Goal: Information Seeking & Learning: Learn about a topic

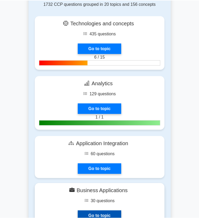
scroll to position [395, 0]
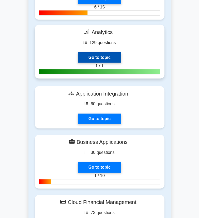
click at [78, 52] on link "Go to topic" at bounding box center [99, 57] width 43 height 11
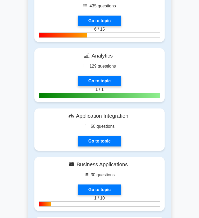
scroll to position [373, 0]
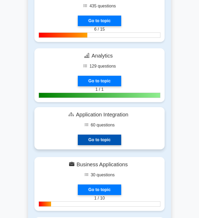
click at [97, 135] on link "Go to topic" at bounding box center [99, 140] width 43 height 11
click at [102, 136] on link "Go to topic" at bounding box center [99, 140] width 43 height 11
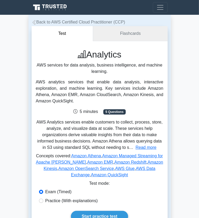
click at [133, 41] on link "Flashcards" at bounding box center [130, 33] width 74 height 15
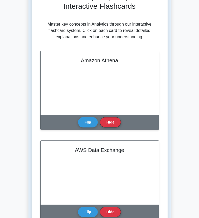
scroll to position [61, 0]
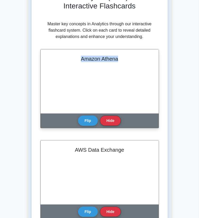
drag, startPoint x: 46, startPoint y: 66, endPoint x: 92, endPoint y: 72, distance: 46.8
click at [92, 72] on div "Amazon Athena" at bounding box center [100, 81] width 118 height 64
copy h2 "Amazon Athena"
click at [53, 97] on div "Amazon Athena" at bounding box center [100, 81] width 118 height 64
click at [78, 126] on button "Flip" at bounding box center [88, 120] width 20 height 10
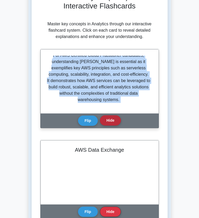
scroll to position [546, 0]
drag, startPoint x: 39, startPoint y: 68, endPoint x: 85, endPoint y: 126, distance: 74.3
click at [85, 126] on div "Amazon Athena Amazon Athena is an interactive, serverless query service provide…" at bounding box center [99, 88] width 119 height 79
copy div "Amazon Athena is an interactive, serverless query service provided by AWS, desi…"
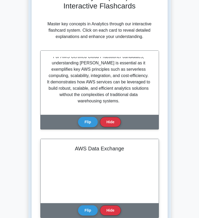
click at [121, 139] on div "AWS Data Exchange" at bounding box center [100, 171] width 118 height 64
drag, startPoint x: 112, startPoint y: 67, endPoint x: 168, endPoint y: 71, distance: 55.9
click at [159, 139] on div "AWS Data Exchange Flip Hide" at bounding box center [99, 178] width 119 height 79
drag, startPoint x: 158, startPoint y: 66, endPoint x: 111, endPoint y: 65, distance: 47.5
click at [111, 145] on h2 "AWS Data Exchange" at bounding box center [100, 148] width 106 height 6
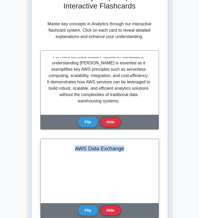
copy h2 "AWS Data Exchange"
click at [98, 205] on button "Flip" at bounding box center [88, 210] width 20 height 10
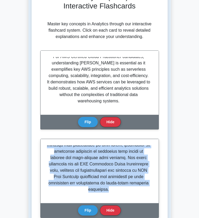
scroll to position [586, 0]
drag, startPoint x: 109, startPoint y: 66, endPoint x: 155, endPoint y: 114, distance: 66.5
click at [153, 145] on div at bounding box center [100, 170] width 106 height 51
copy p "AWS Data Exchange is a service provided by Amazon Web Services that facilitates…"
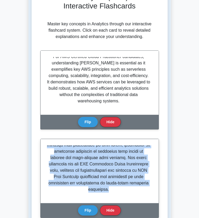
drag, startPoint x: 109, startPoint y: 66, endPoint x: 157, endPoint y: 112, distance: 66.8
click at [153, 145] on div at bounding box center [100, 170] width 106 height 51
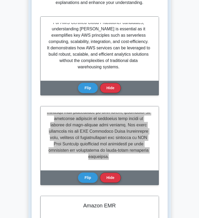
scroll to position [117, 0]
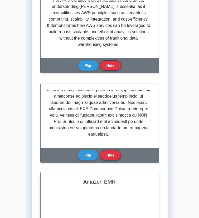
click at [58, 179] on h2 "Amazon EMR" at bounding box center [100, 182] width 106 height 6
drag, startPoint x: 49, startPoint y: 101, endPoint x: 83, endPoint y: 104, distance: 35.0
click at [83, 172] on div "Amazon EMR" at bounding box center [100, 204] width 118 height 64
copy h2 "Amazon EMR"
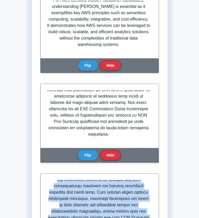
scroll to position [542, 0]
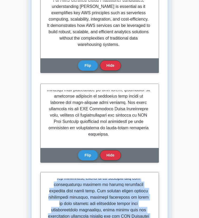
drag, startPoint x: 38, startPoint y: 100, endPoint x: 86, endPoint y: 143, distance: 64.5
click at [86, 143] on p at bounding box center [98, 96] width 103 height 260
copy p "Amazon EMR (Elastic MapReduce) is a managed cluster platform provided by AWS fo…"
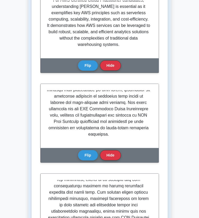
drag, startPoint x: 123, startPoint y: 99, endPoint x: 151, endPoint y: 102, distance: 28.2
copy h2 "AWS Glue"
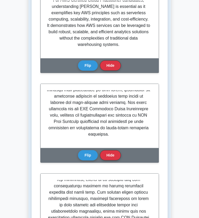
scroll to position [548, 0]
copy div "AWS Glue is a fully managed extract, transform, and load (ETL) service provided…"
drag, startPoint x: 110, startPoint y: 99, endPoint x: 148, endPoint y: 149, distance: 62.7
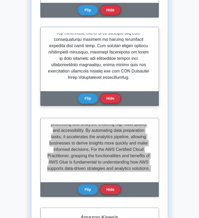
scroll to position [262, 0]
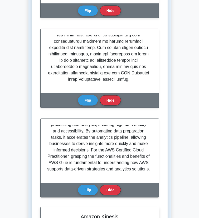
click at [83, 214] on h2 "Amazon Kinesis" at bounding box center [100, 217] width 106 height 6
drag, startPoint x: 83, startPoint y: 46, endPoint x: 40, endPoint y: 45, distance: 43.0
click at [47, 214] on h2 "Amazon Kinesis" at bounding box center [100, 217] width 106 height 6
copy h2 "Amazon Kinesis"
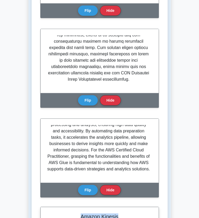
drag, startPoint x: 38, startPoint y: 44, endPoint x: 70, endPoint y: 101, distance: 65.4
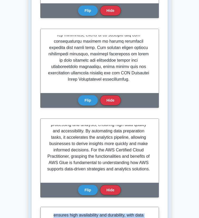
copy div "Amazon Kinesis is a fully managed, scalable service provided by AWS designed fo…"
drag, startPoint x: 114, startPoint y: 45, endPoint x: 141, endPoint y: 63, distance: 32.6
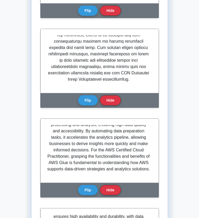
drag, startPoint x: 110, startPoint y: 44, endPoint x: 147, endPoint y: 101, distance: 69.0
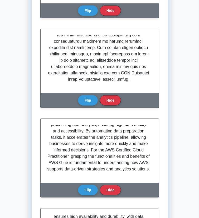
drag, startPoint x: 40, startPoint y: 134, endPoint x: 79, endPoint y: 142, distance: 40.3
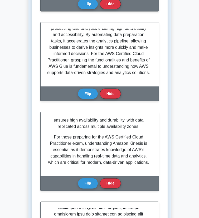
scroll to position [362, 0]
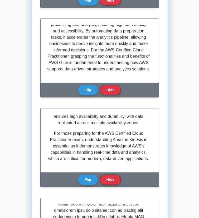
drag, startPoint x: 38, startPoint y: 35, endPoint x: 88, endPoint y: 81, distance: 68.4
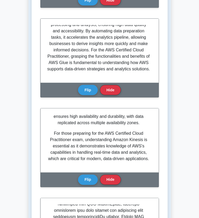
drag, startPoint x: 112, startPoint y: 35, endPoint x: 160, endPoint y: 44, distance: 49.2
drag, startPoint x: 109, startPoint y: 35, endPoint x: 152, endPoint y: 103, distance: 80.4
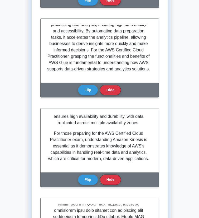
drag, startPoint x: 120, startPoint y: 125, endPoint x: 78, endPoint y: 122, distance: 41.6
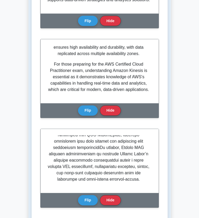
scroll to position [521, 0]
drag, startPoint x: 74, startPoint y: 125, endPoint x: 113, endPoint y: 228, distance: 110.5
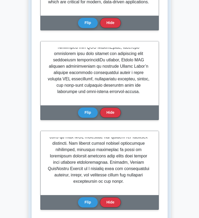
click at [113, 218] on html "Go Premium Ghjkl" at bounding box center [99, 110] width 199 height 1262
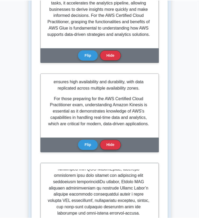
scroll to position [491, 0]
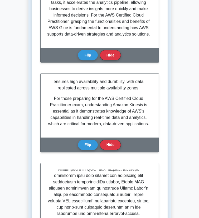
drag, startPoint x: 74, startPoint y: 89, endPoint x: 120, endPoint y: 162, distance: 86.1
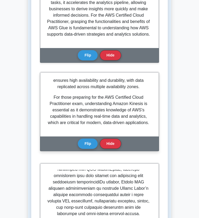
scroll to position [187, 0]
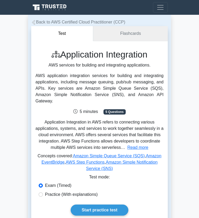
click at [119, 36] on link "Flashcards" at bounding box center [130, 33] width 74 height 15
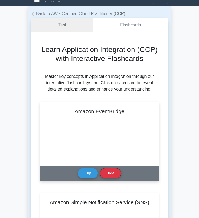
scroll to position [8, 0]
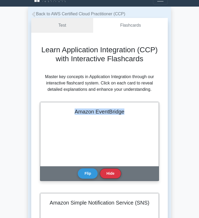
drag, startPoint x: 74, startPoint y: 112, endPoint x: 128, endPoint y: 113, distance: 53.9
click at [128, 113] on h2 "Amazon EventBridge" at bounding box center [99, 111] width 106 height 6
copy h2 "Amazon EventBridge"
click at [89, 170] on button "Flip" at bounding box center [88, 173] width 20 height 10
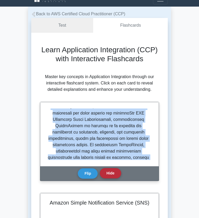
scroll to position [238, 0]
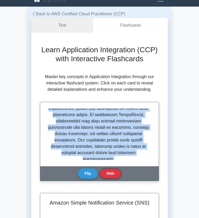
drag, startPoint x: 49, startPoint y: 112, endPoint x: 122, endPoint y: 160, distance: 87.6
click at [122, 160] on div at bounding box center [99, 134] width 118 height 64
copy p "Amazon EventBridge is a serverless event bus service provided by AWS that facil…"
click at [112, 149] on p at bounding box center [97, 16] width 103 height 291
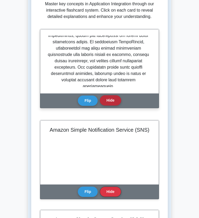
scroll to position [91, 0]
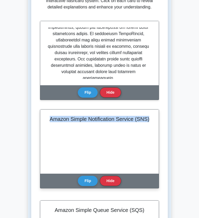
drag, startPoint x: 50, startPoint y: 120, endPoint x: 157, endPoint y: 122, distance: 106.9
click at [157, 122] on div "Amazon Simple Notification Service (SNS)" at bounding box center [99, 142] width 118 height 64
copy h2 "Amazon Simple Notification Service (SNS)"
click at [92, 181] on button "Flip" at bounding box center [88, 181] width 20 height 10
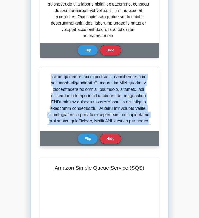
scroll to position [231, 0]
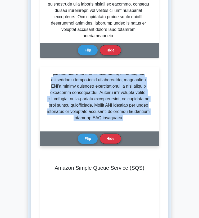
drag, startPoint x: 50, startPoint y: 77, endPoint x: 145, endPoint y: 124, distance: 105.4
click at [145, 124] on div at bounding box center [99, 99] width 106 height 51
copy p "Amazon Simple Notification Service (SNS) is a fully managed, highly scalable me…"
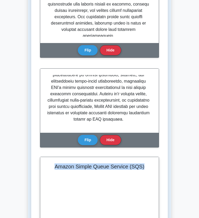
drag, startPoint x: 57, startPoint y: 167, endPoint x: 149, endPoint y: 173, distance: 92.3
click at [149, 173] on div "Amazon Simple Queue Service (SQS)" at bounding box center [99, 189] width 118 height 64
copy h2 "Amazon Simple Queue Service (SQS)"
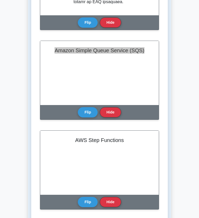
scroll to position [251, 0]
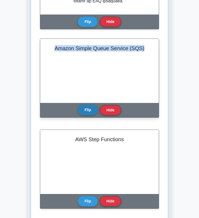
click at [84, 112] on button "Flip" at bounding box center [88, 110] width 20 height 10
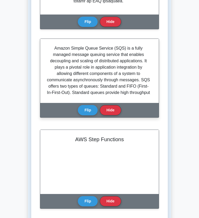
click at [57, 48] on p "Amazon Simple Queue Service (SQS) is a fully managed message queuing service th…" at bounding box center [97, 86] width 103 height 82
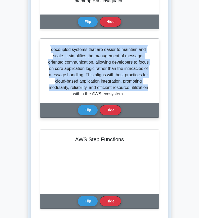
scroll to position [231, 0]
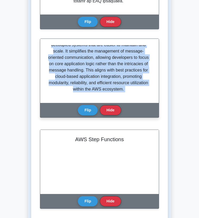
drag, startPoint x: 57, startPoint y: 48, endPoint x: 133, endPoint y: 95, distance: 89.6
click at [133, 95] on div "Amazon Simple Queue Service (SQS) is a fully managed message queuing service th…" at bounding box center [99, 70] width 106 height 51
copy div "Amazon Simple Queue Service (SQS) is a fully managed message queuing service th…"
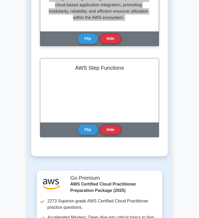
scroll to position [323, 0]
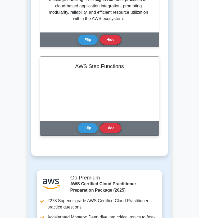
click at [121, 69] on h2 "AWS Step Functions" at bounding box center [99, 66] width 106 height 6
drag, startPoint x: 123, startPoint y: 67, endPoint x: 74, endPoint y: 67, distance: 48.3
click at [74, 67] on h2 "AWS Step Functions" at bounding box center [99, 66] width 106 height 6
copy h2 "AWS Step Functions"
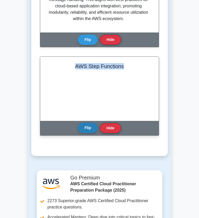
click at [93, 128] on button "Flip" at bounding box center [88, 128] width 20 height 10
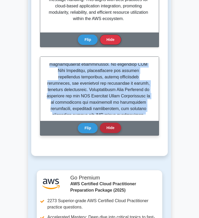
scroll to position [187, 0]
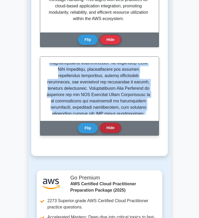
drag, startPoint x: 53, startPoint y: 66, endPoint x: 114, endPoint y: 131, distance: 88.9
click at [114, 131] on div "AWS Step Functions Flip Hide" at bounding box center [99, 95] width 119 height 79
copy div "AWS Step Functions is a serverless orchestration service that enables users to …"
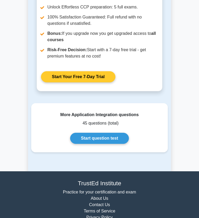
scroll to position [548, 0]
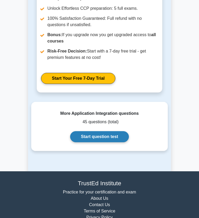
click at [91, 139] on link "Start question test" at bounding box center [99, 136] width 59 height 11
